Goal: Task Accomplishment & Management: Manage account settings

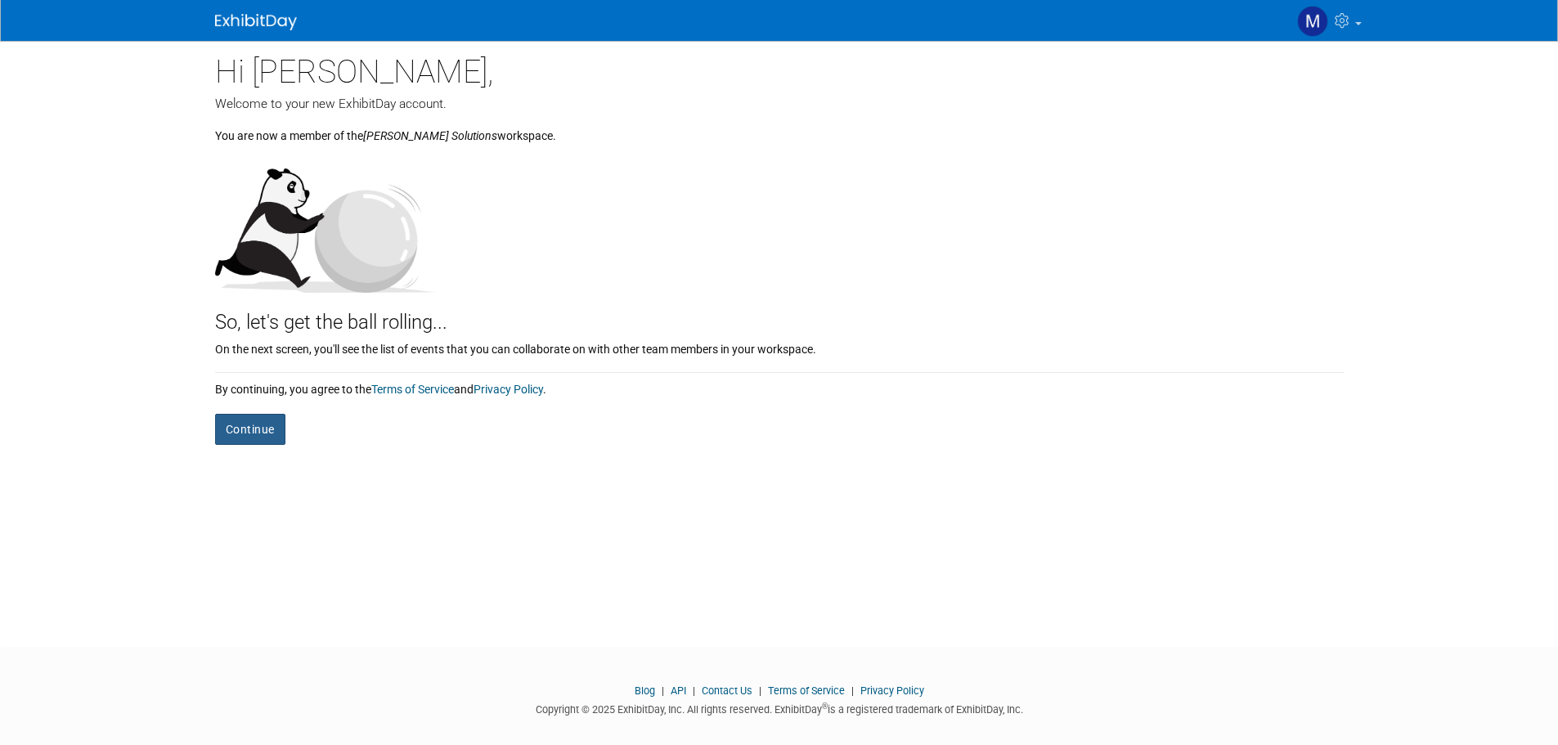
click at [249, 435] on button "Continue" at bounding box center [250, 429] width 70 height 31
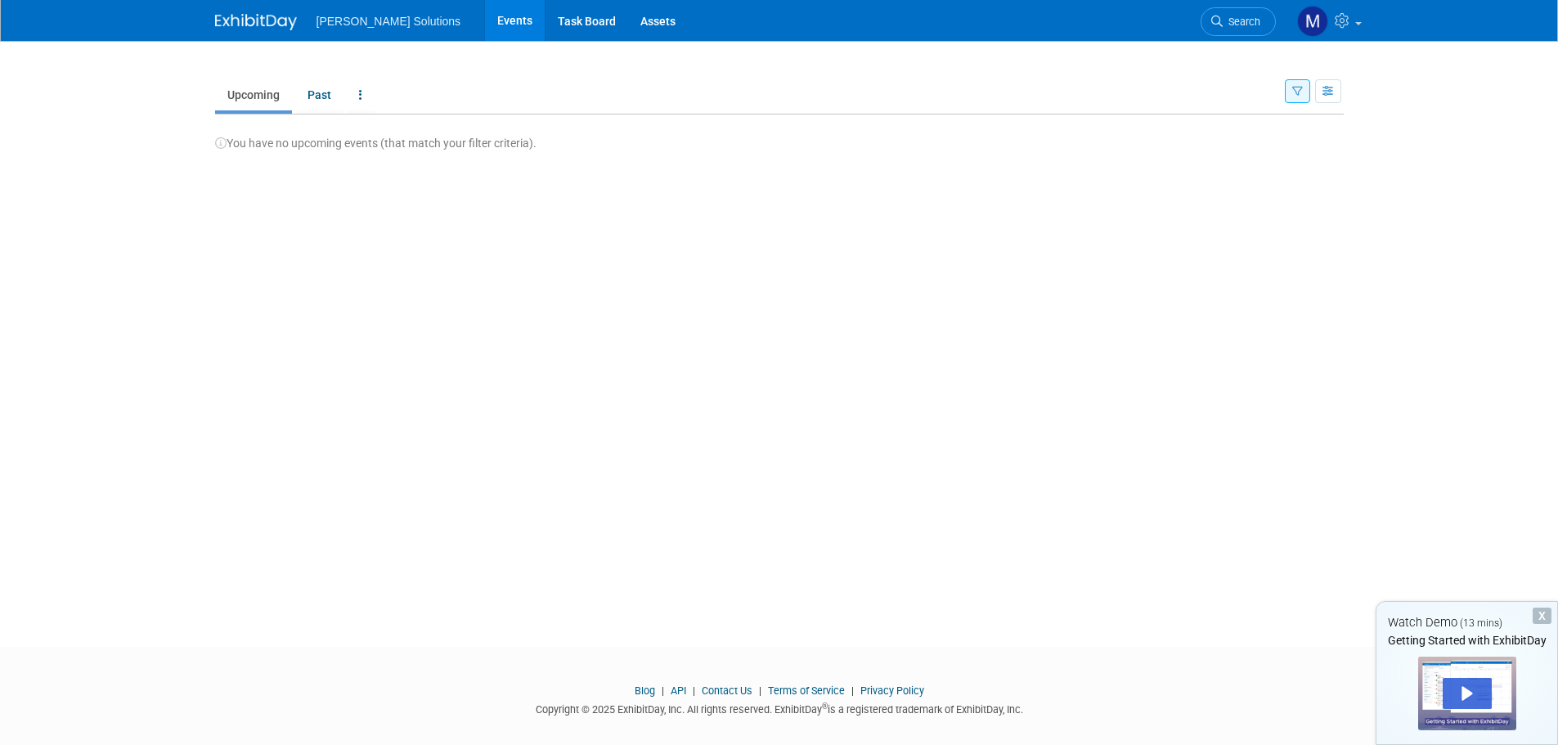
click at [375, 28] on ul "Martus Solutions Events Task Board Assets" at bounding box center [509, 20] width 384 height 41
click at [1339, 26] on icon at bounding box center [1344, 20] width 19 height 15
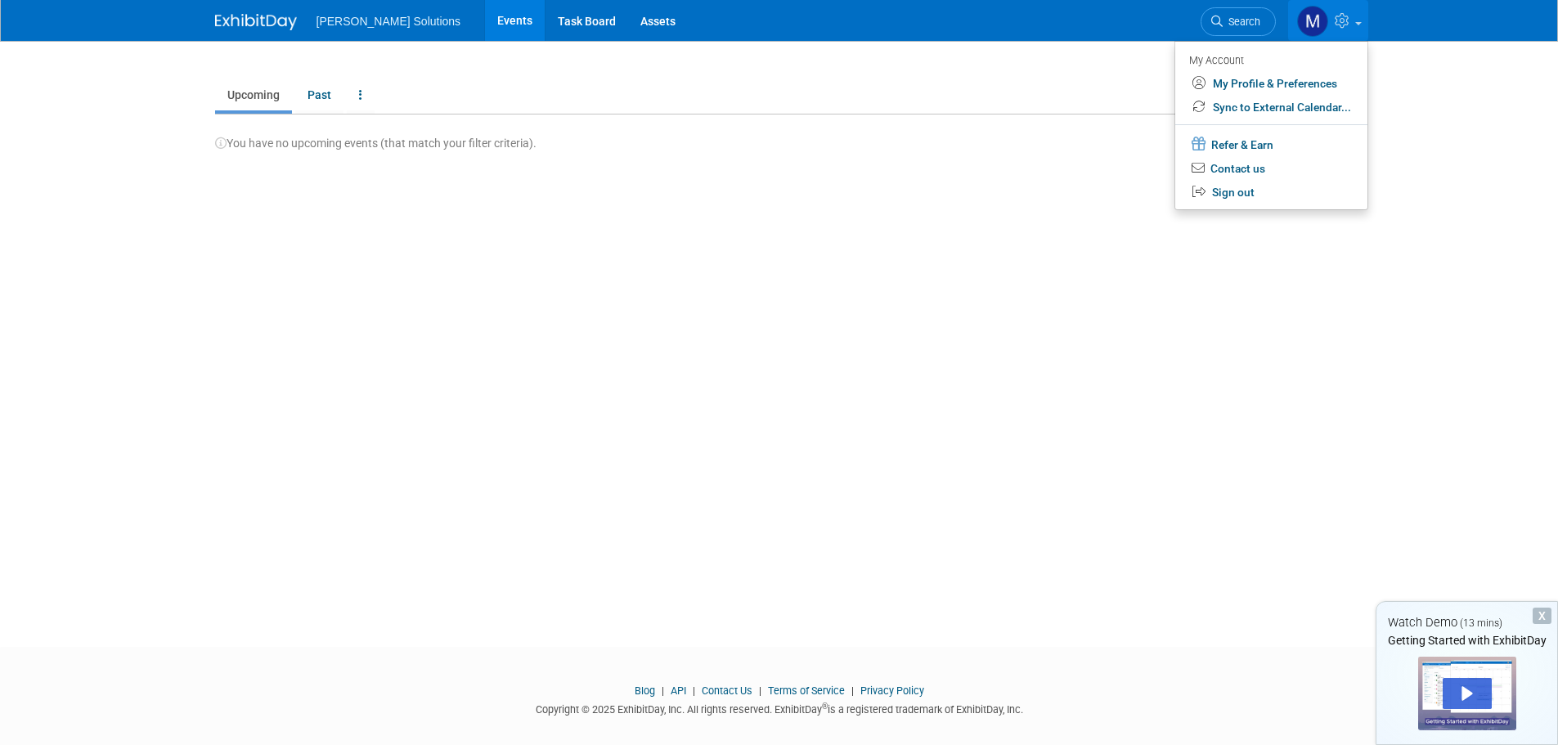
click at [1311, 16] on img at bounding box center [1312, 21] width 31 height 31
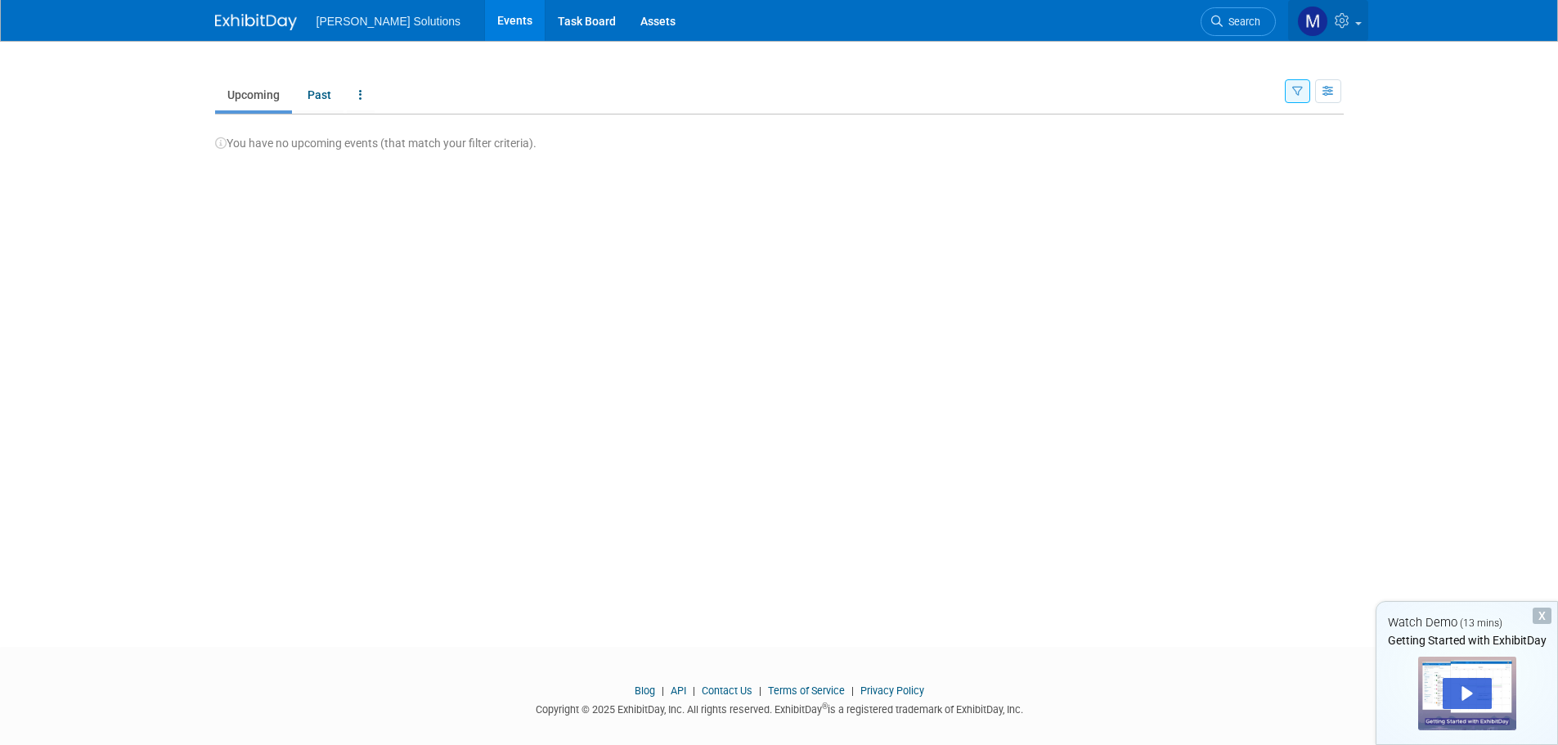
click at [1311, 16] on img at bounding box center [1312, 21] width 31 height 31
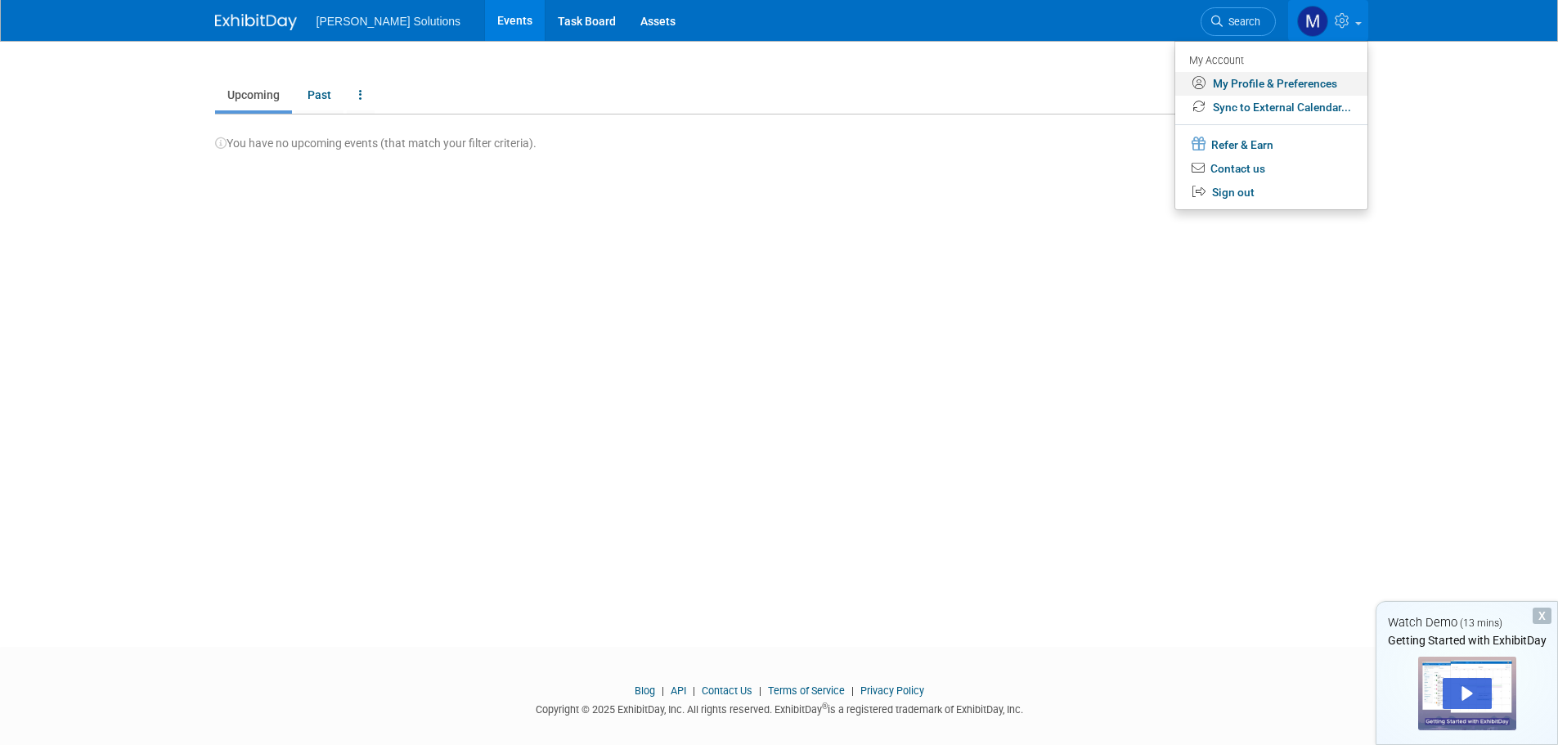
click at [1292, 83] on link "My Profile & Preferences" at bounding box center [1272, 84] width 192 height 24
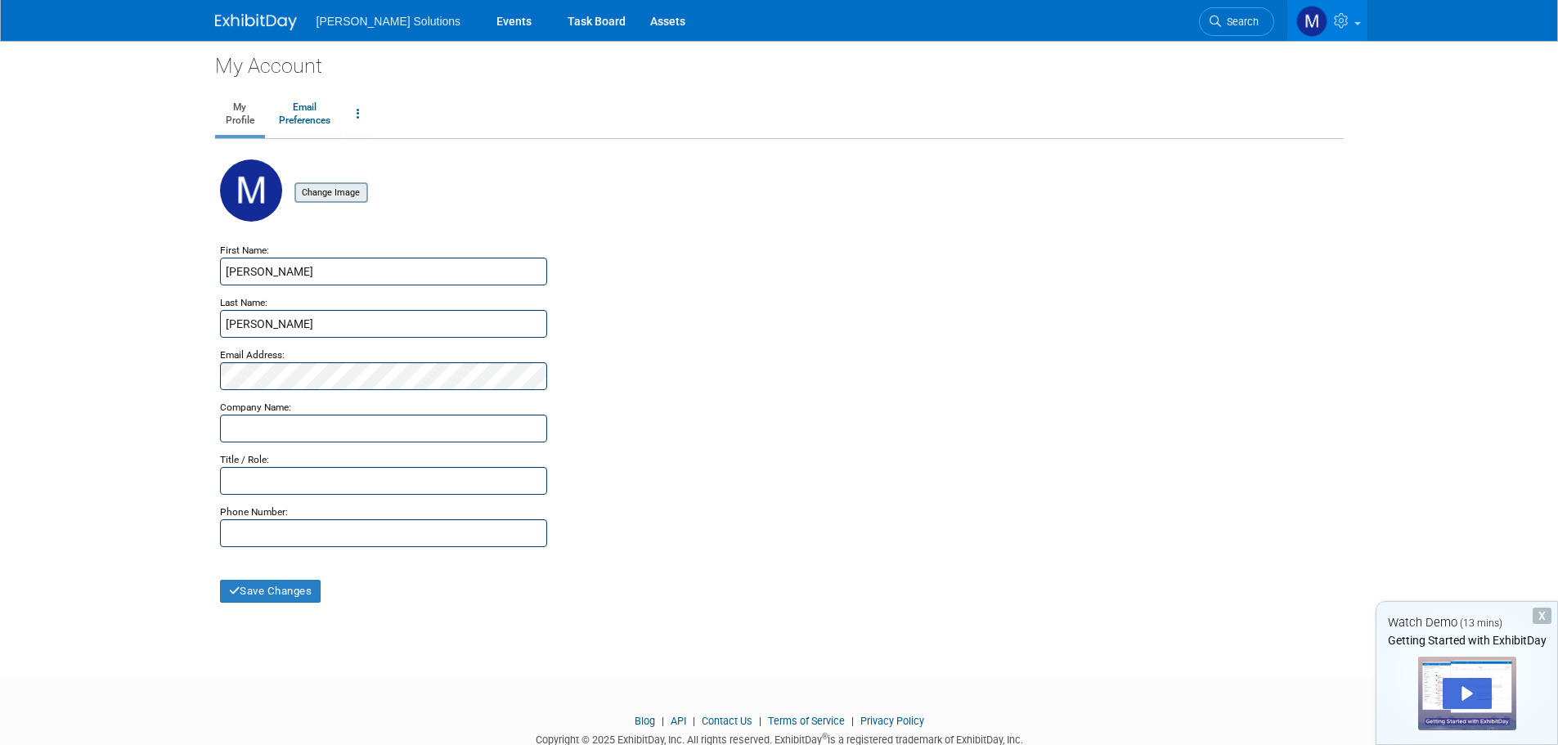
click at [357, 200] on input "file" at bounding box center [269, 193] width 195 height 18
click at [288, 591] on button "Save Changes" at bounding box center [270, 591] width 101 height 23
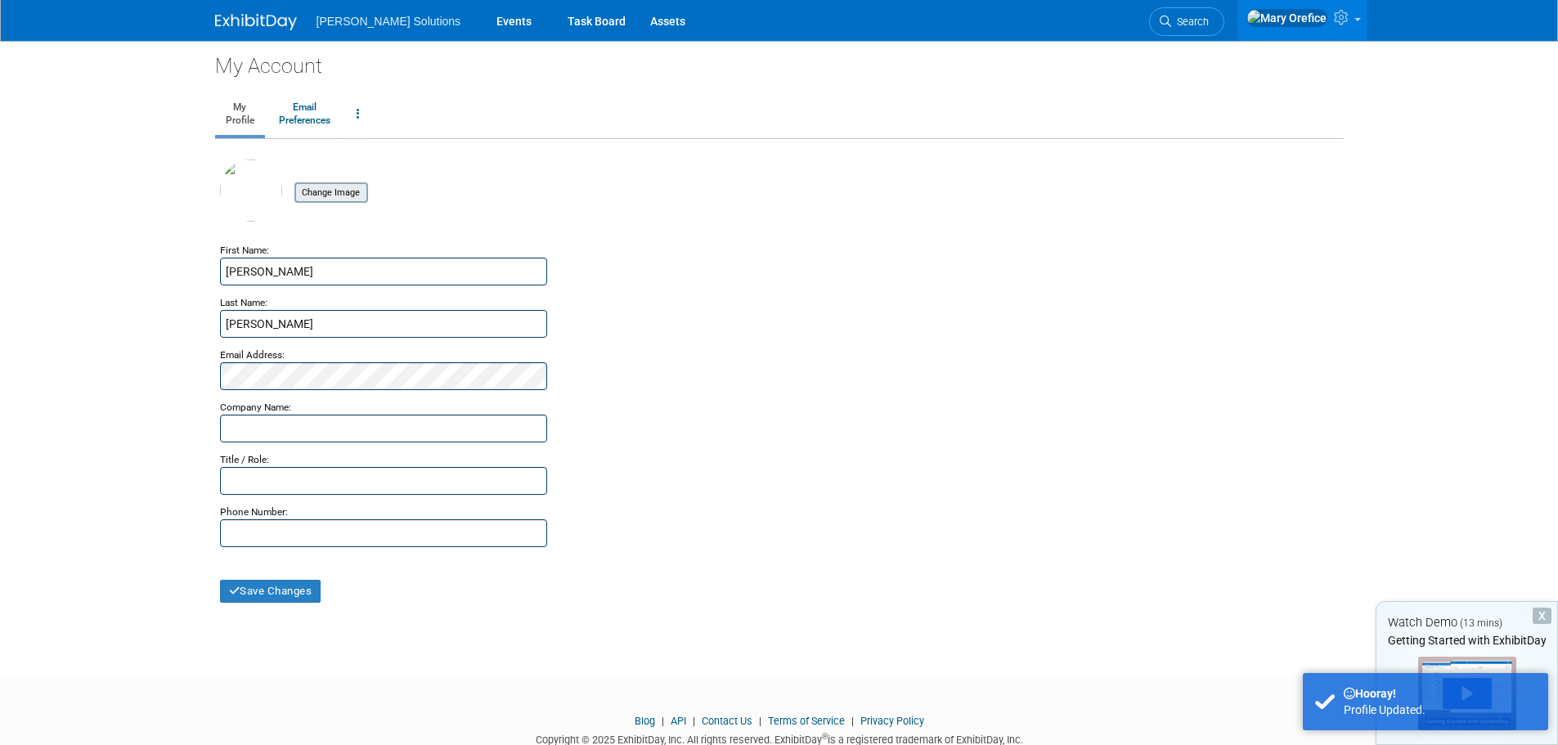
click at [334, 191] on input "file" at bounding box center [269, 193] width 195 height 18
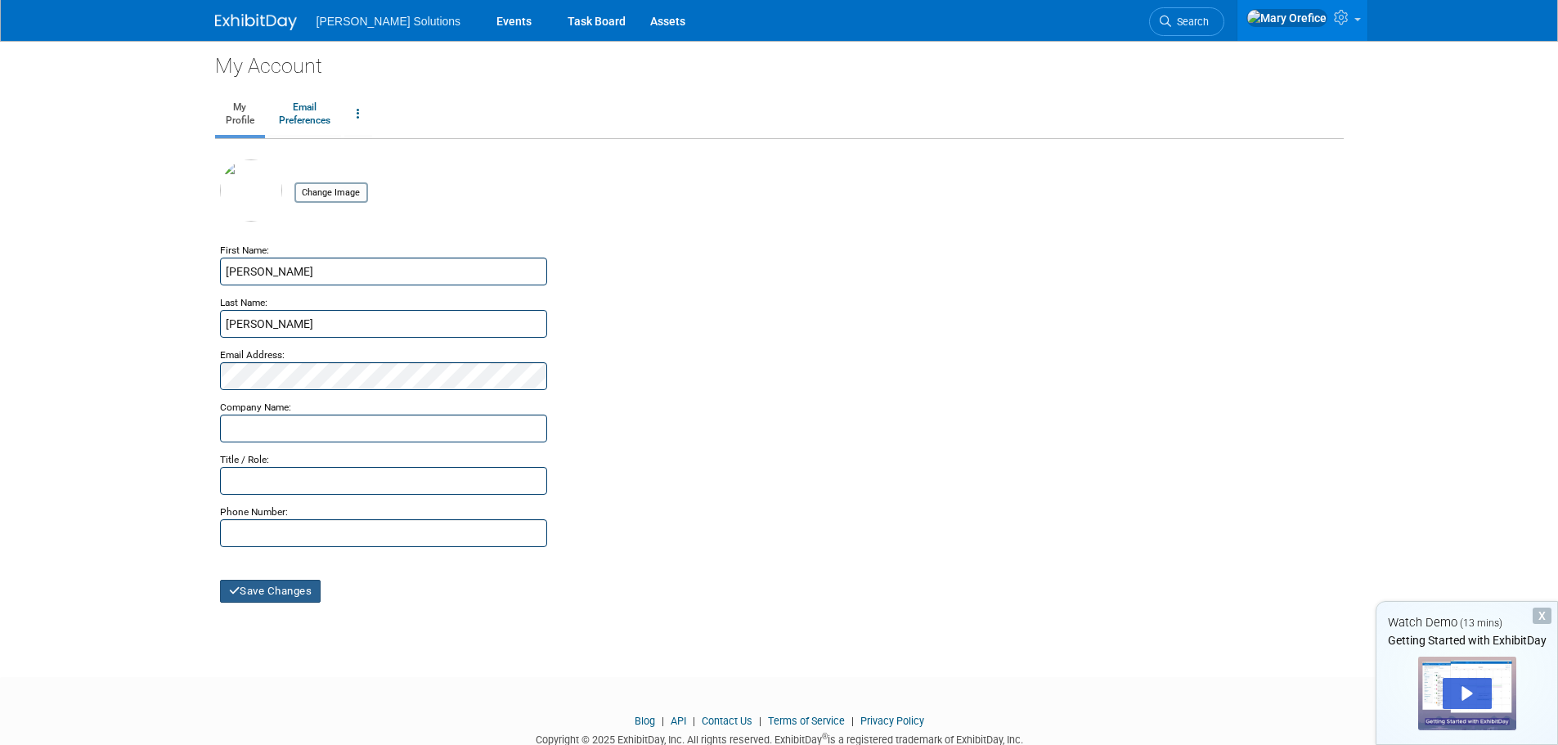
click at [308, 596] on button "Save Changes" at bounding box center [270, 591] width 101 height 23
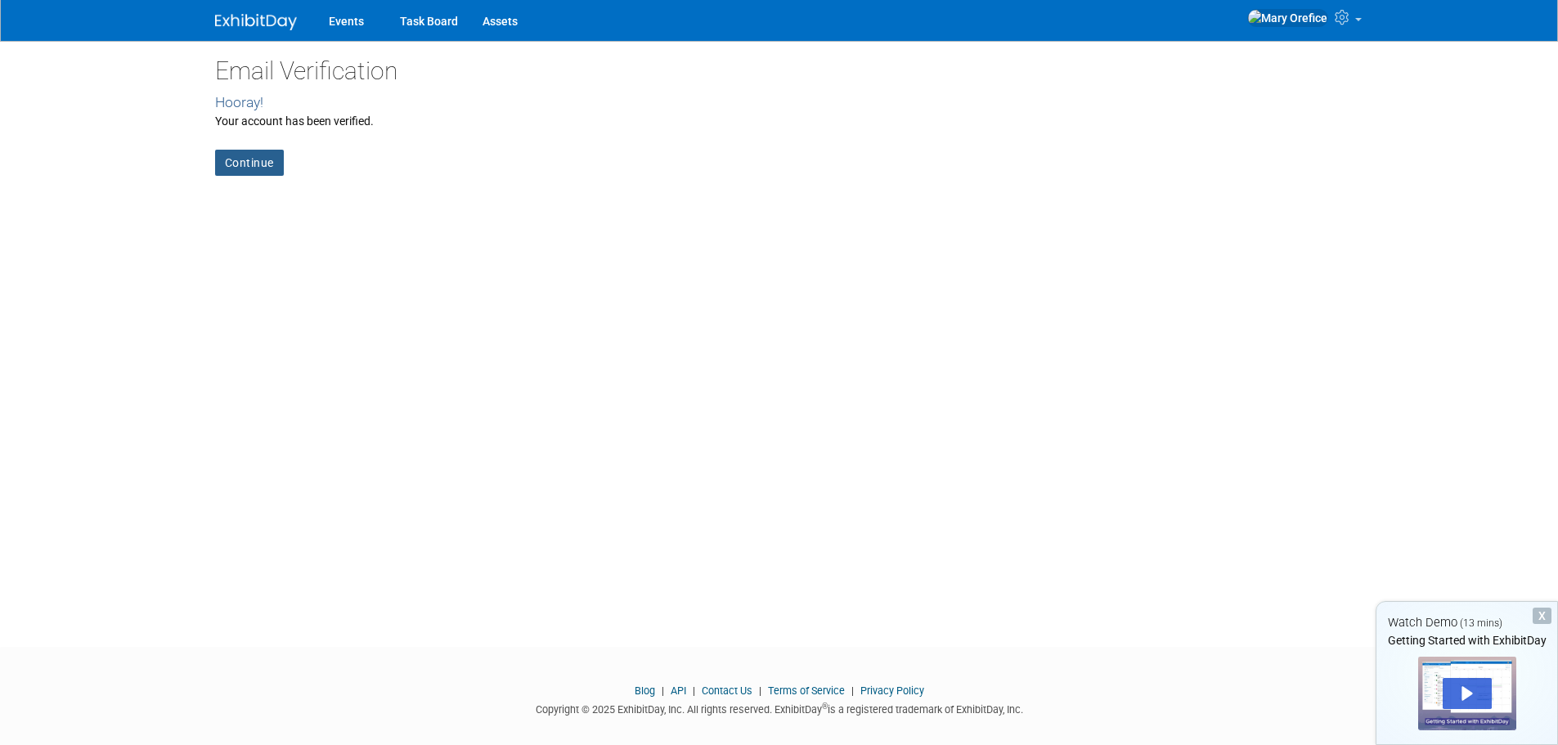
click at [230, 165] on link "Continue" at bounding box center [249, 163] width 69 height 26
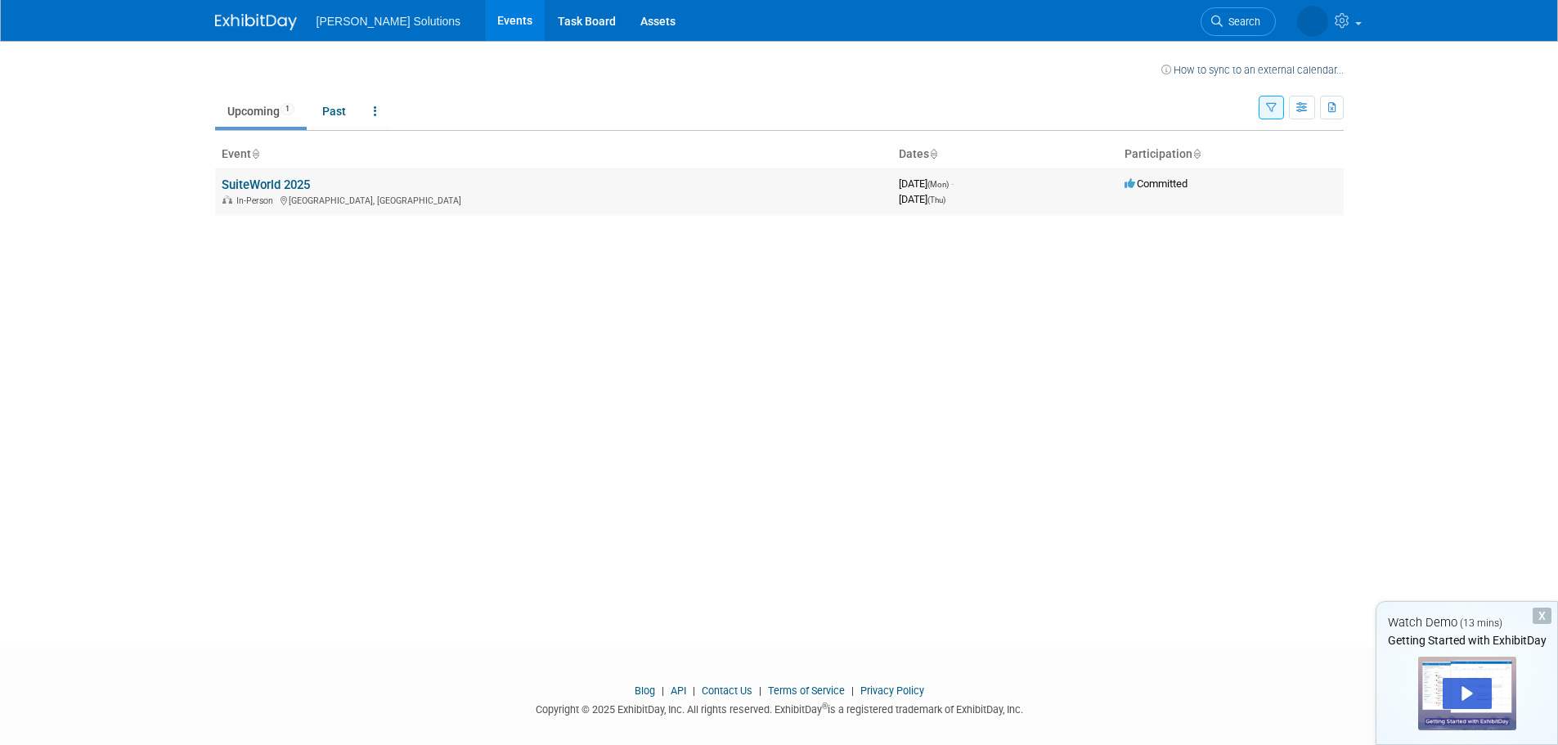
click at [304, 184] on link "SuiteWorld 2025" at bounding box center [266, 185] width 88 height 15
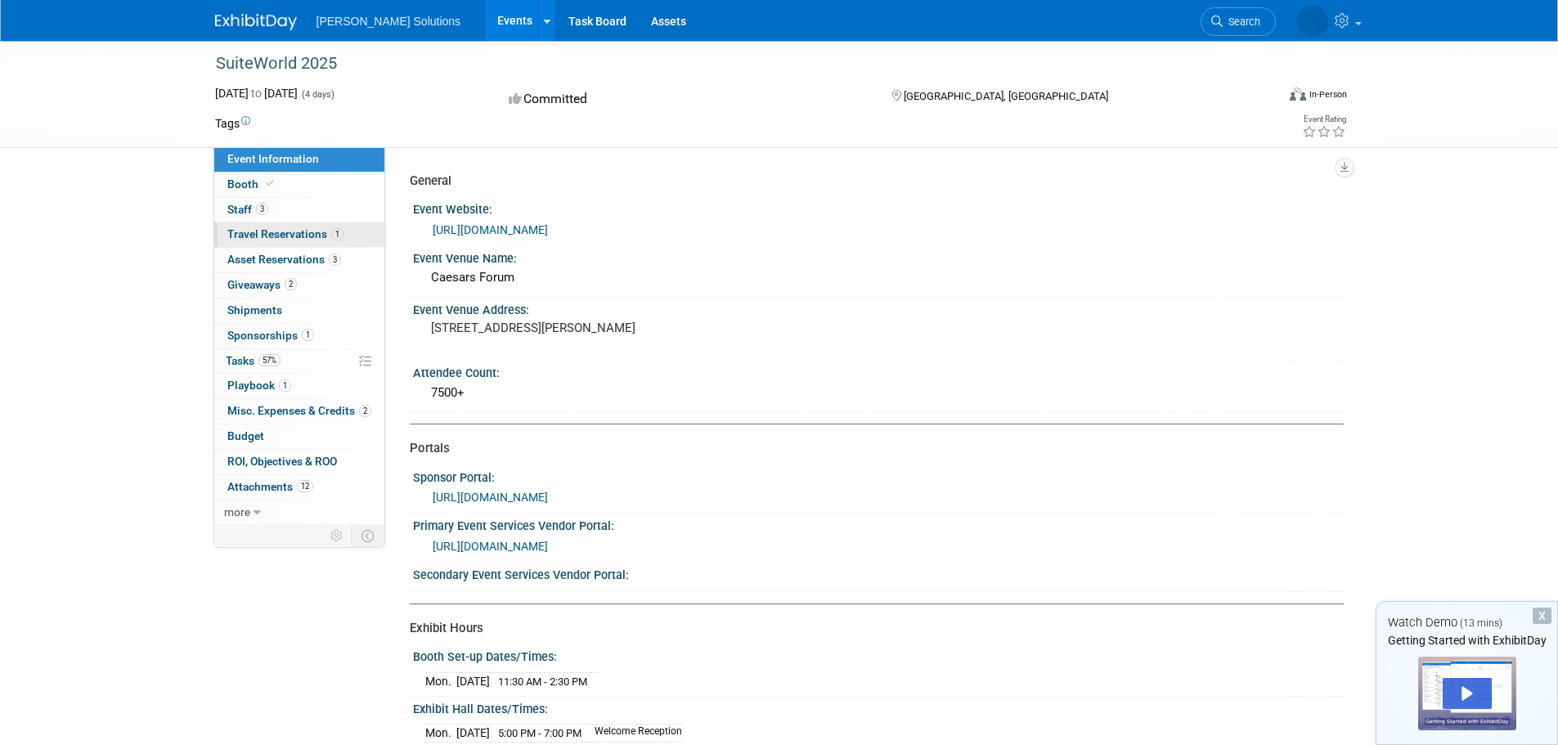
click at [311, 232] on span "Travel Reservations 1" at bounding box center [285, 233] width 116 height 13
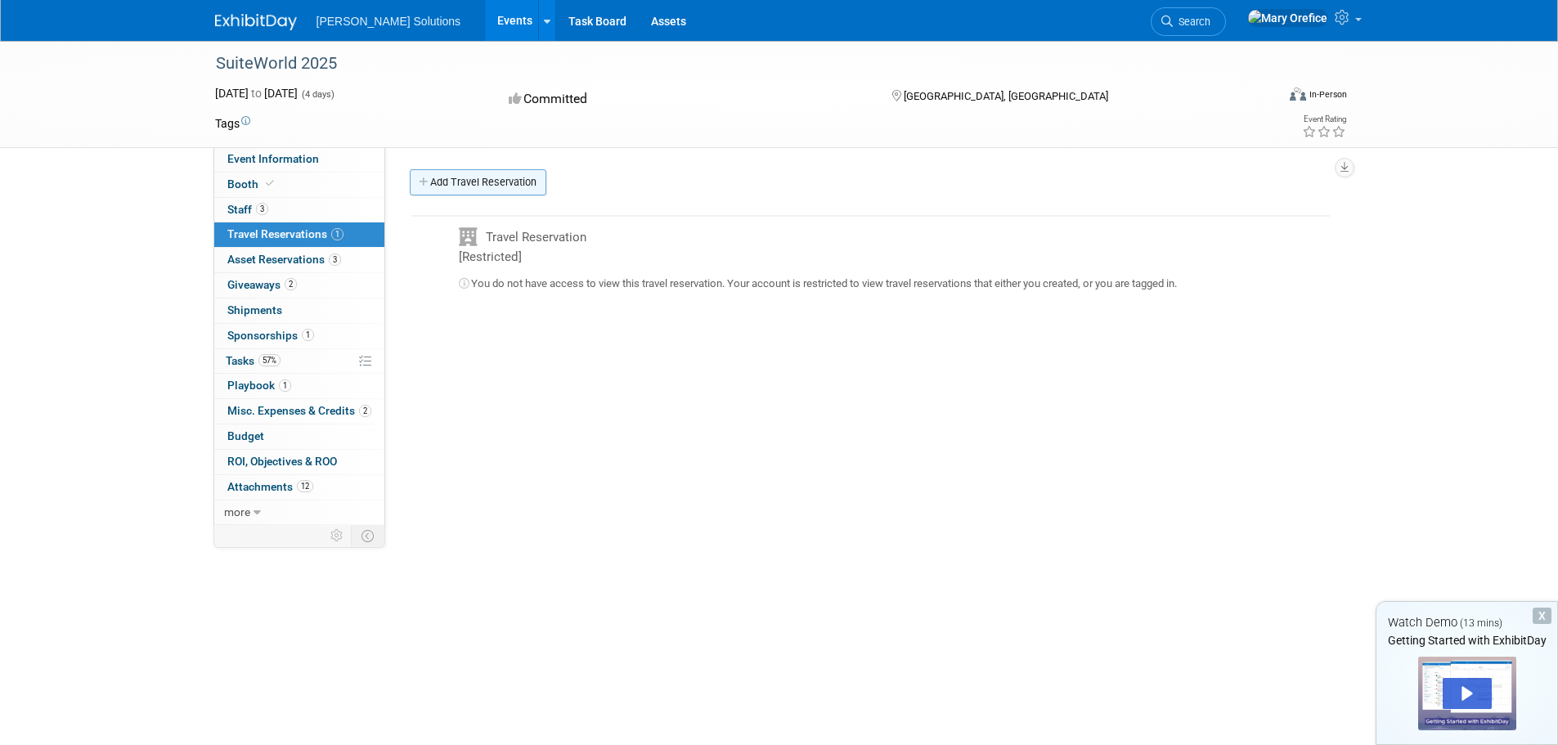
click at [462, 189] on link "Add Travel Reservation" at bounding box center [478, 182] width 137 height 26
